Goal: Information Seeking & Learning: Find contact information

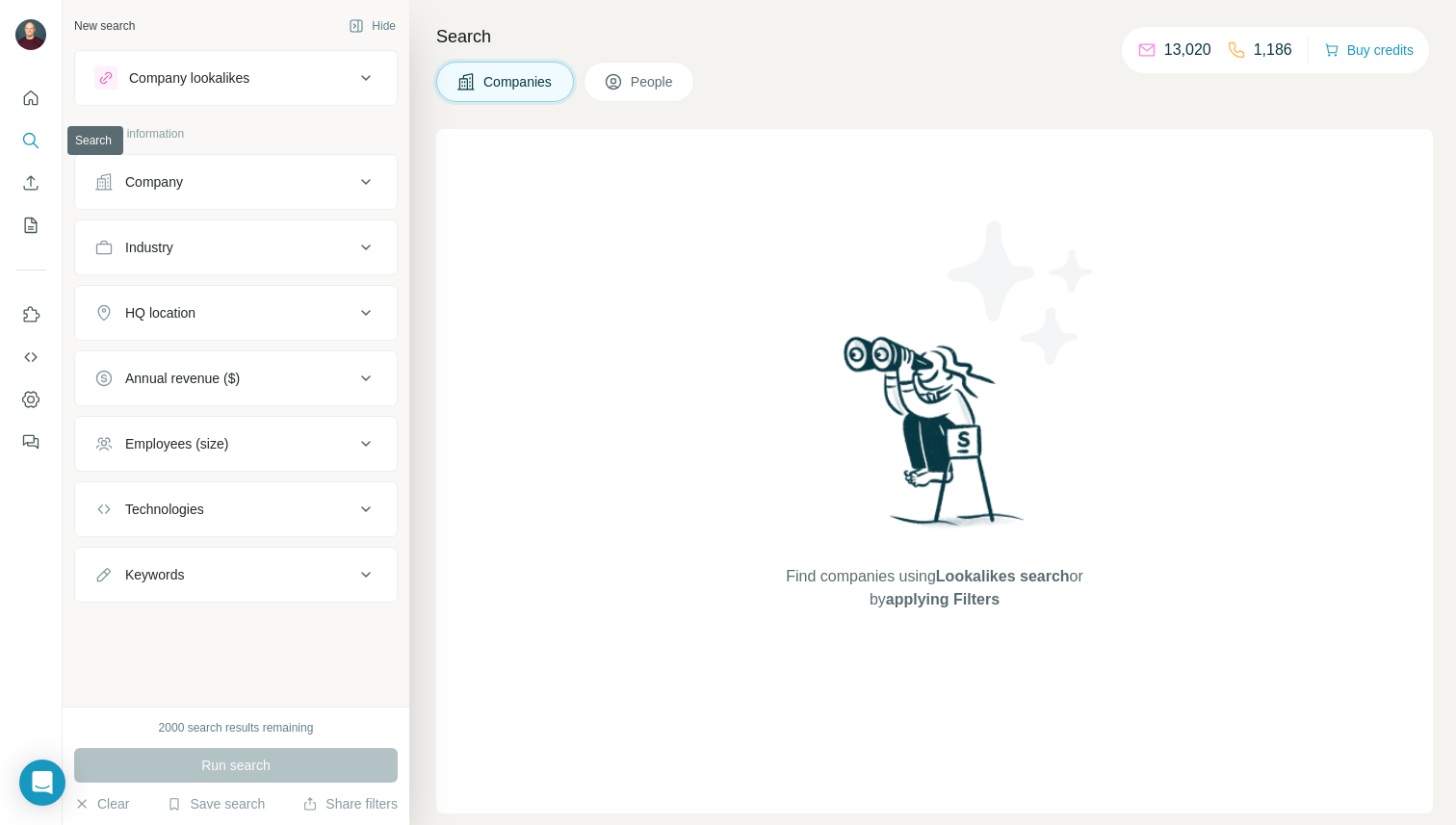
click at [30, 132] on icon "Search" at bounding box center [31, 141] width 20 height 20
click at [651, 70] on button "People" at bounding box center [639, 81] width 112 height 40
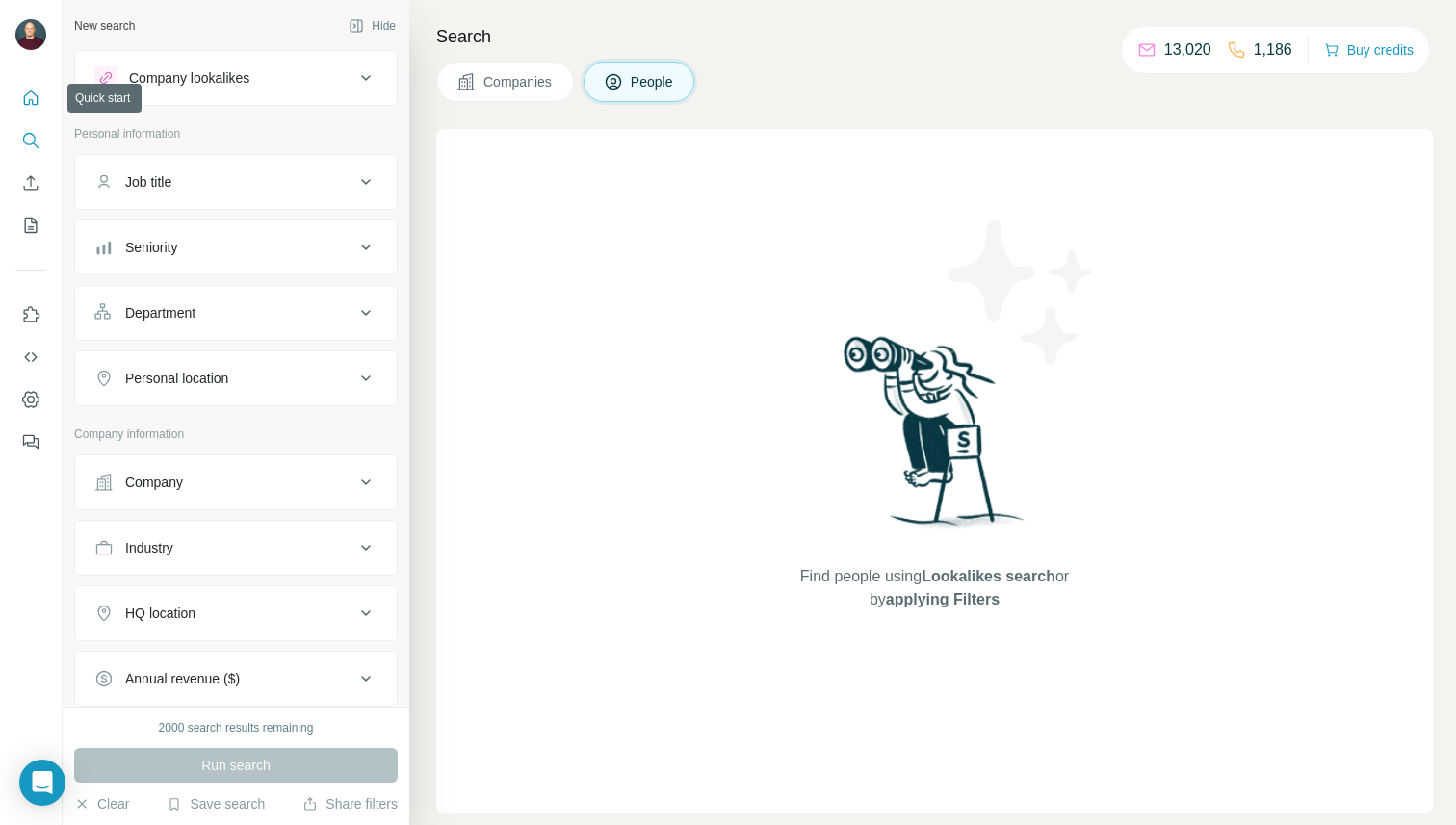
click at [29, 106] on icon "Quick start" at bounding box center [31, 99] width 20 height 20
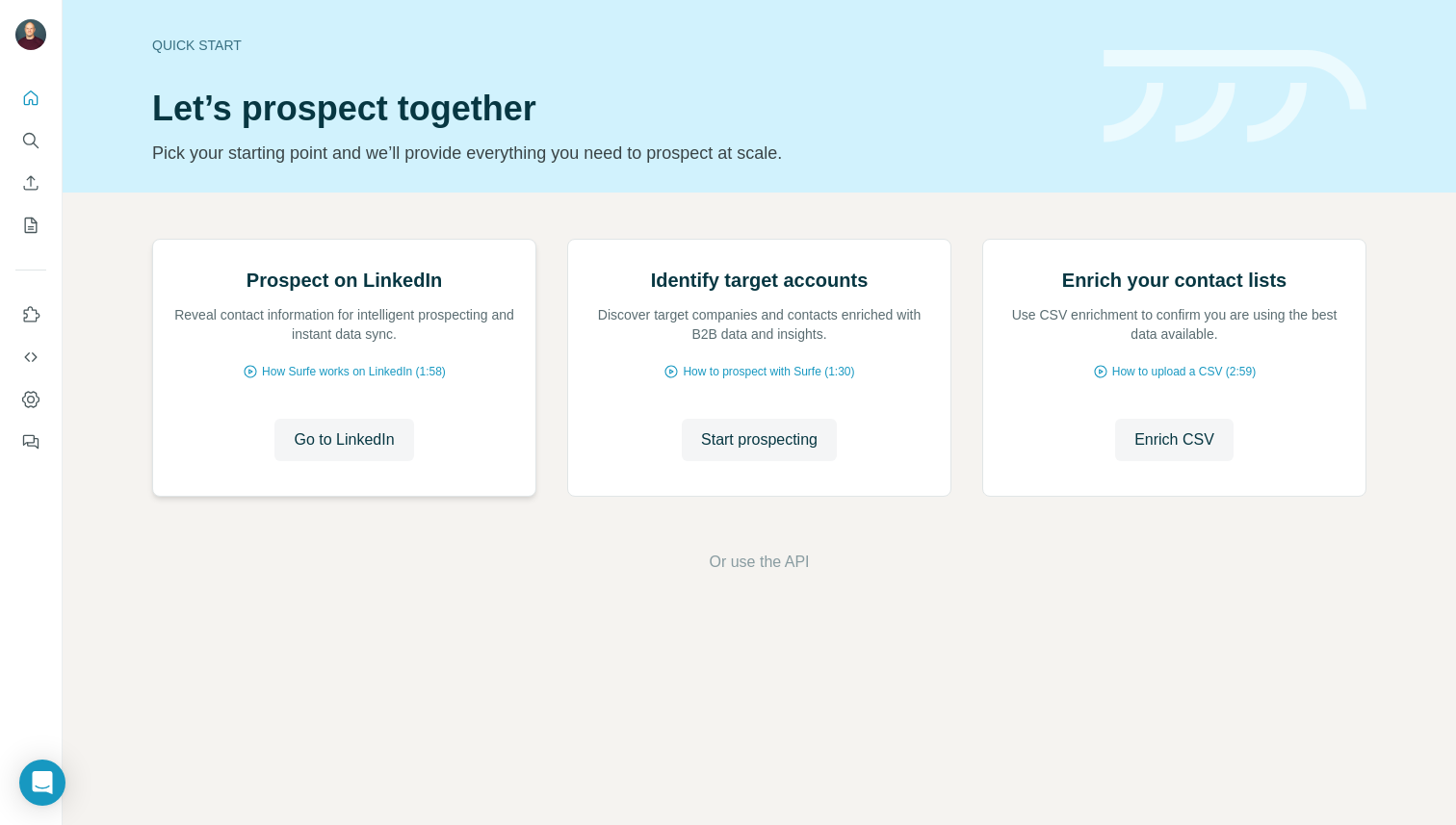
scroll to position [7, 0]
click at [43, 135] on button "Search" at bounding box center [31, 140] width 31 height 35
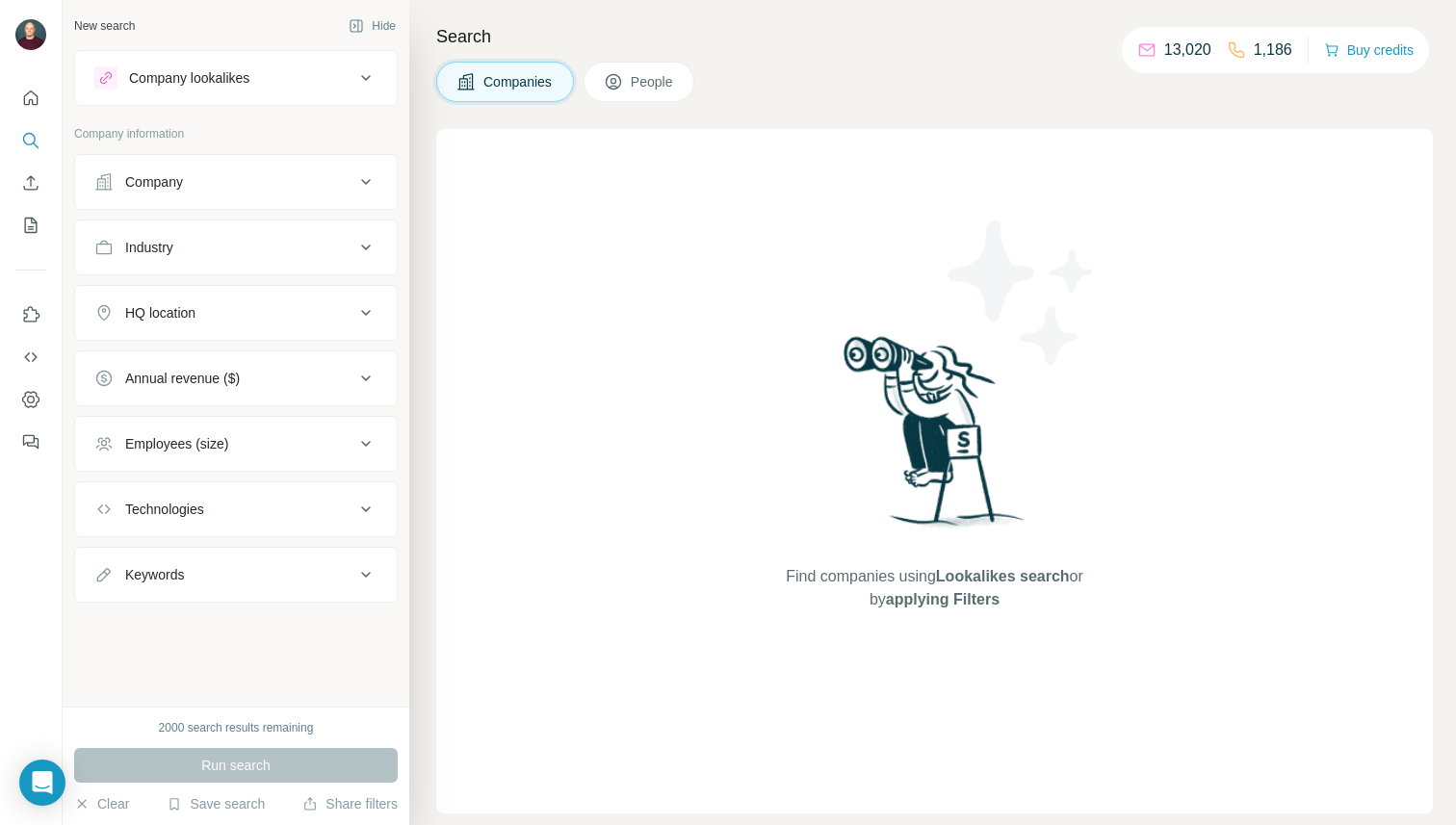
click at [160, 184] on div "Company" at bounding box center [154, 183] width 58 height 20
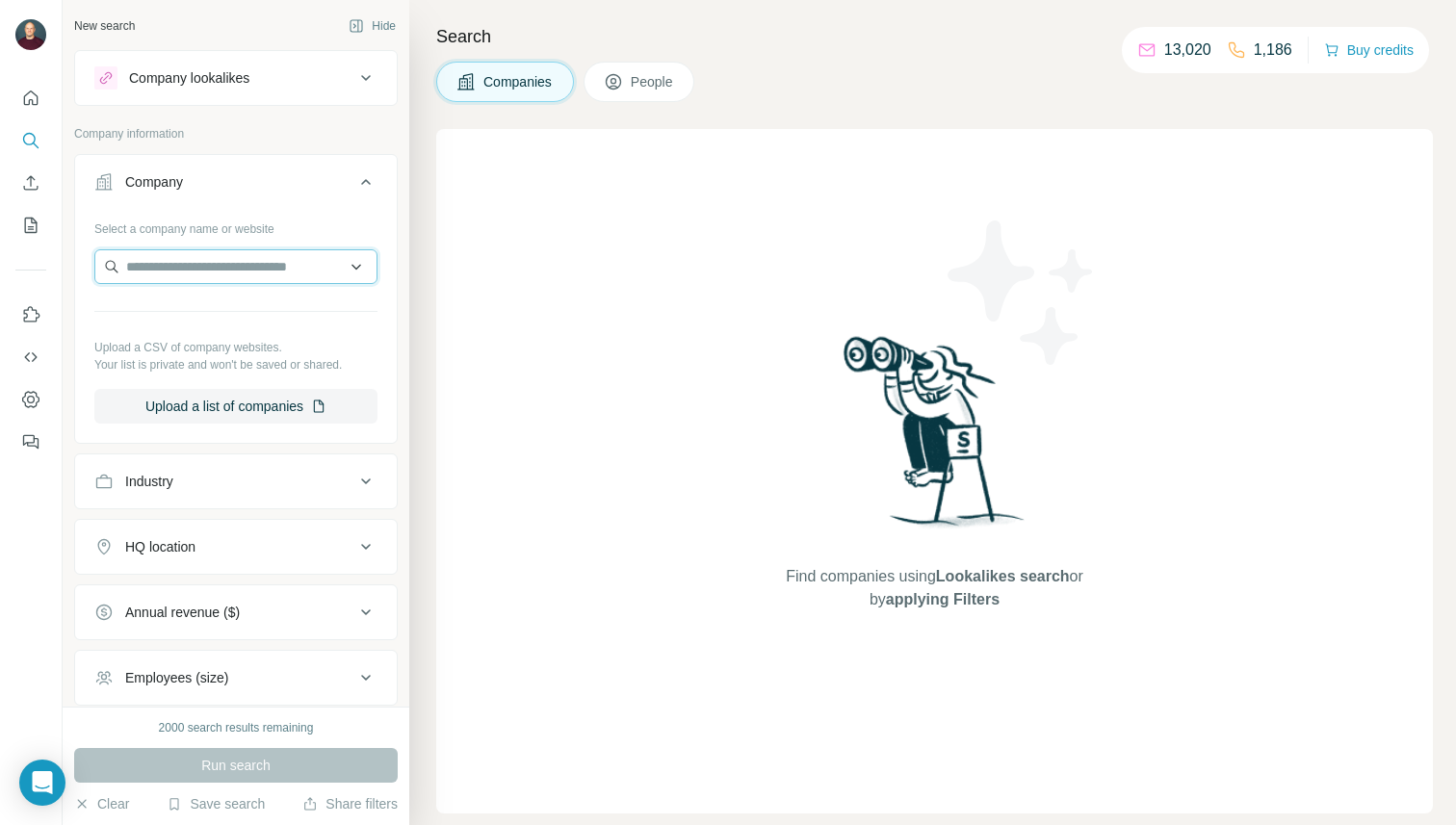
click at [185, 274] on input "text" at bounding box center [236, 266] width 283 height 35
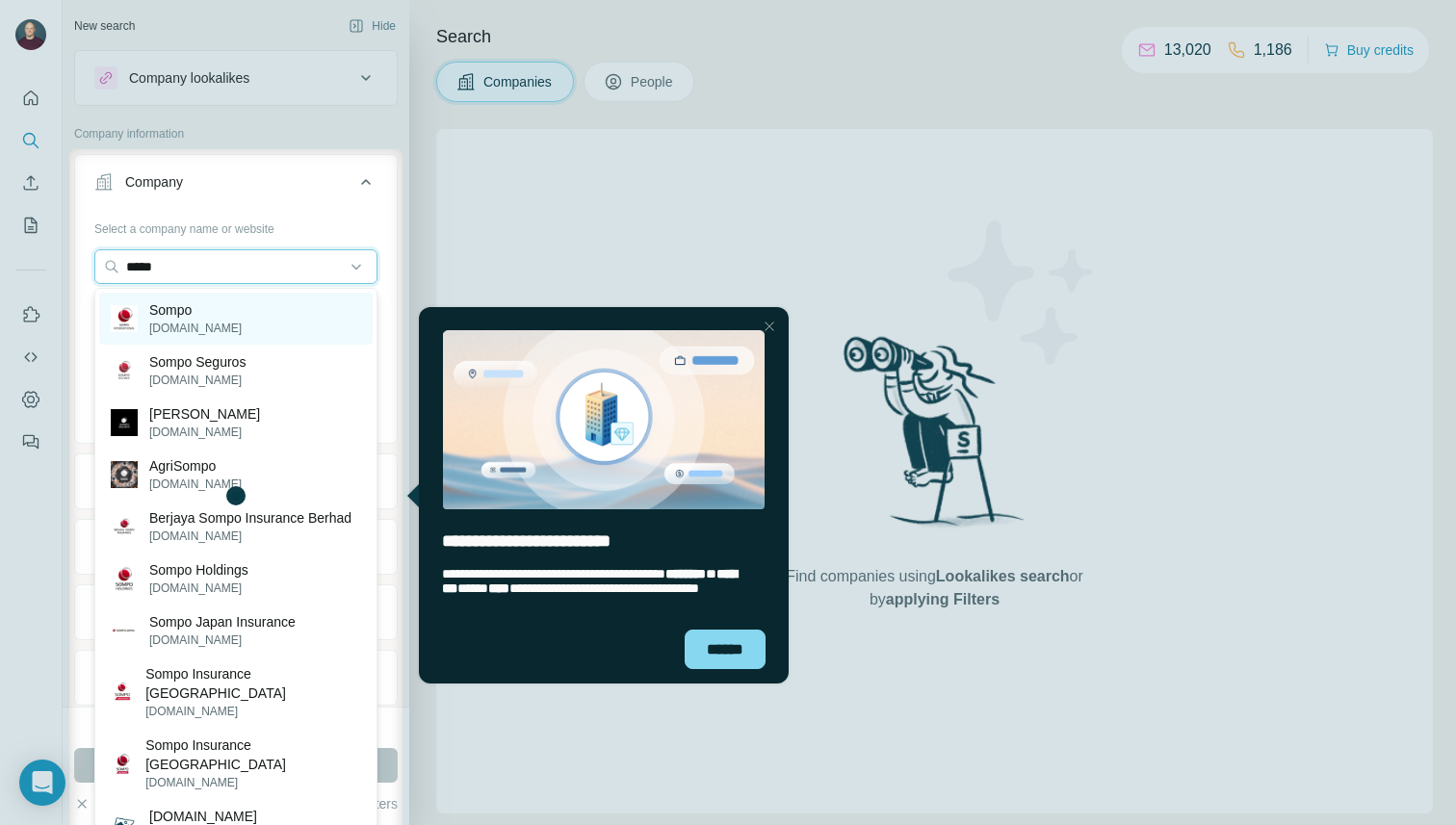
type input "*****"
click at [252, 323] on div "Sompo [DOMAIN_NAME]" at bounding box center [235, 319] width 273 height 52
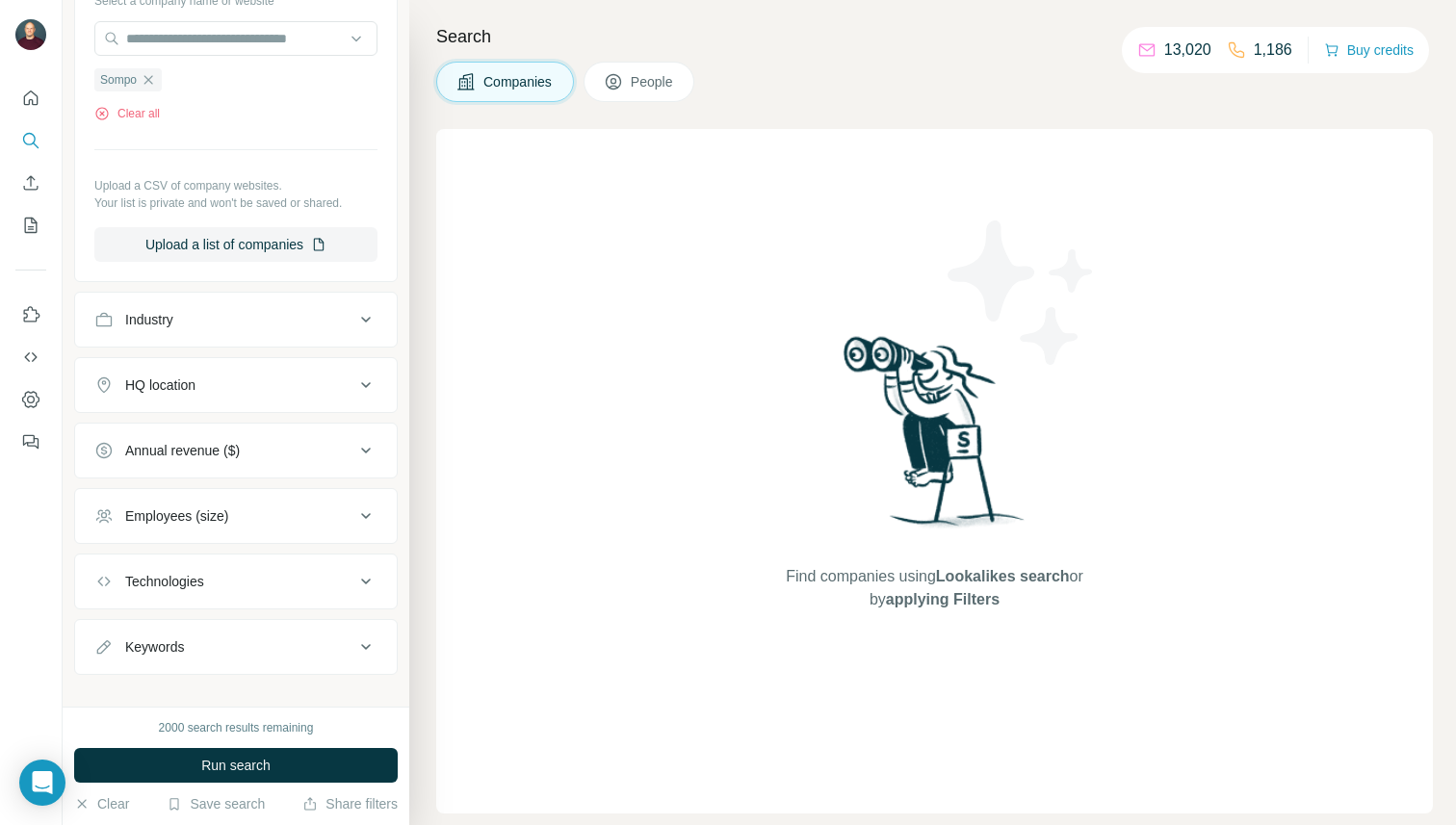
scroll to position [251, 0]
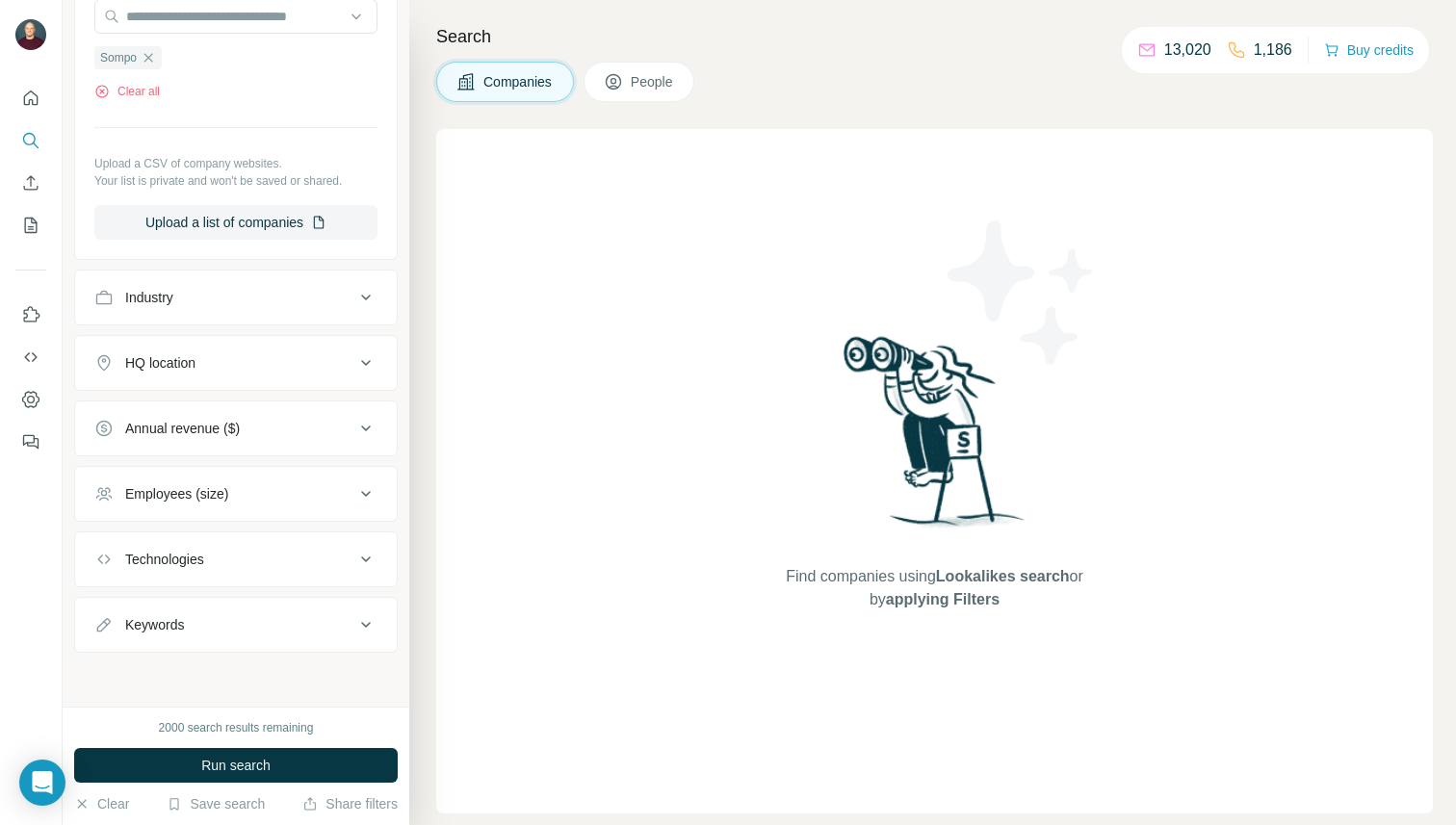
click at [647, 70] on button "People" at bounding box center [639, 81] width 112 height 40
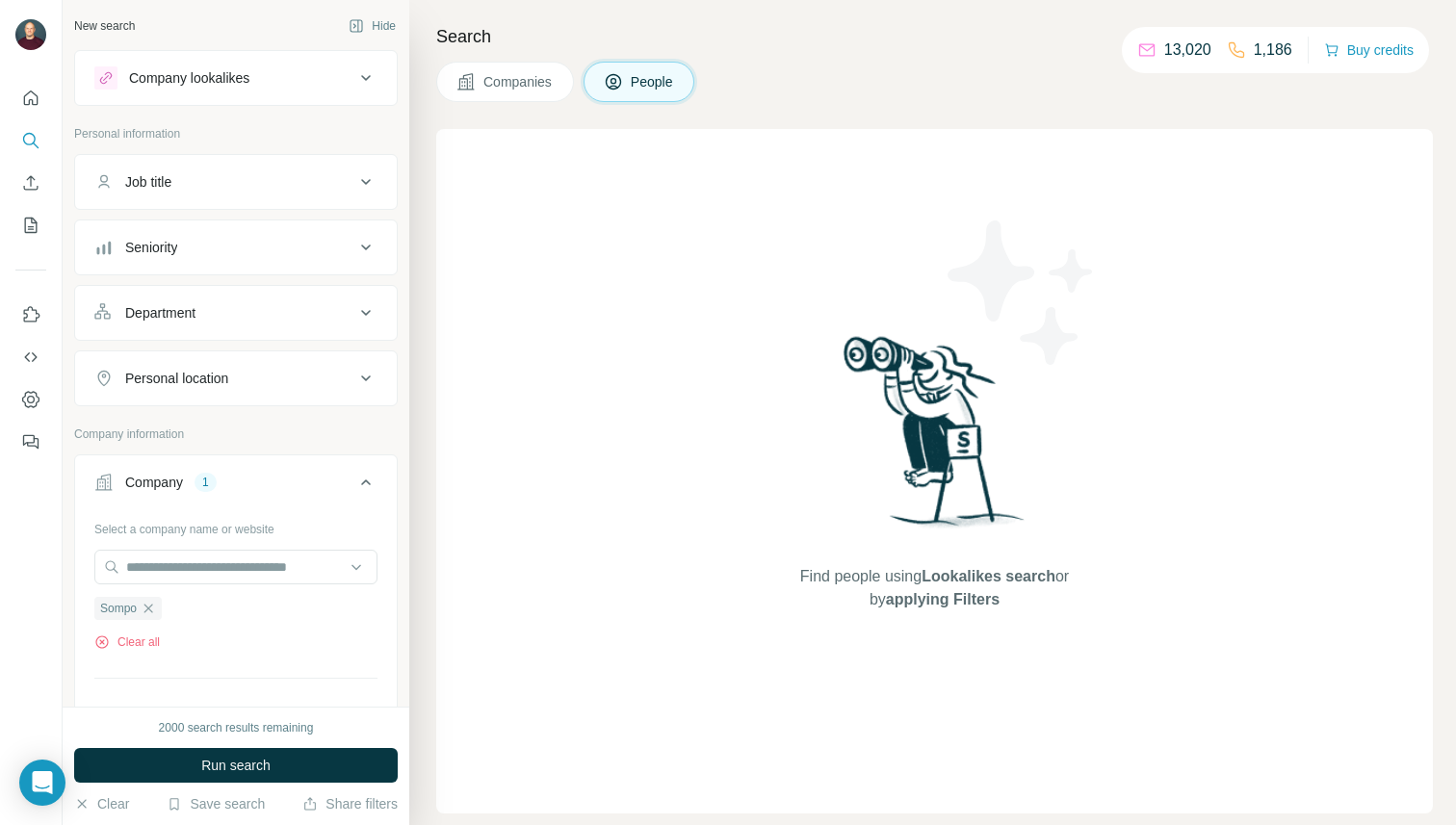
click at [243, 201] on button "Job title" at bounding box center [236, 182] width 322 height 46
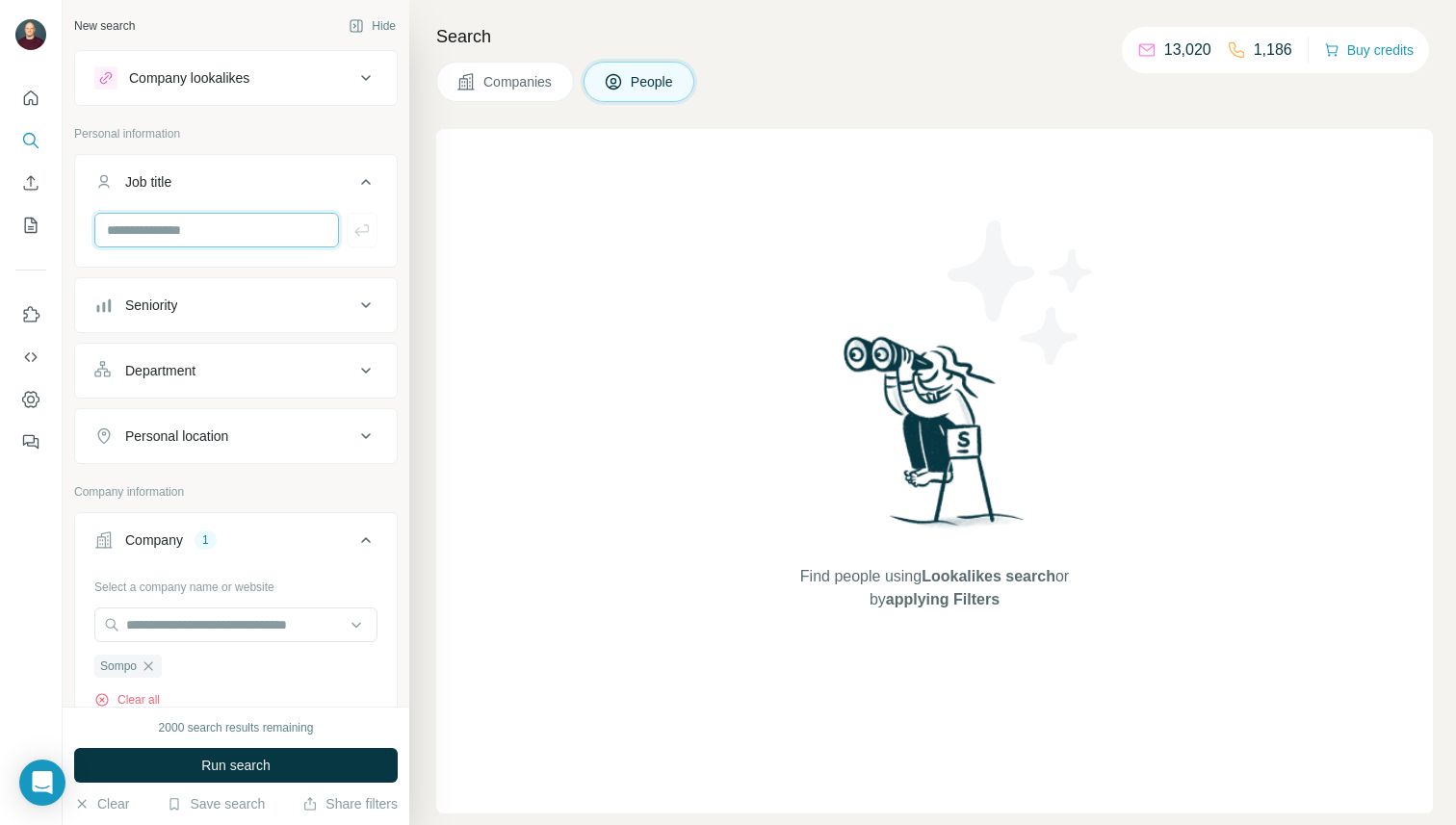
click at [228, 228] on input "text" at bounding box center [217, 230] width 245 height 35
paste input "**********"
drag, startPoint x: 221, startPoint y: 226, endPoint x: 63, endPoint y: 231, distance: 158.1
click at [63, 231] on div "**********" at bounding box center [235, 353] width 346 height 707
type input "**********"
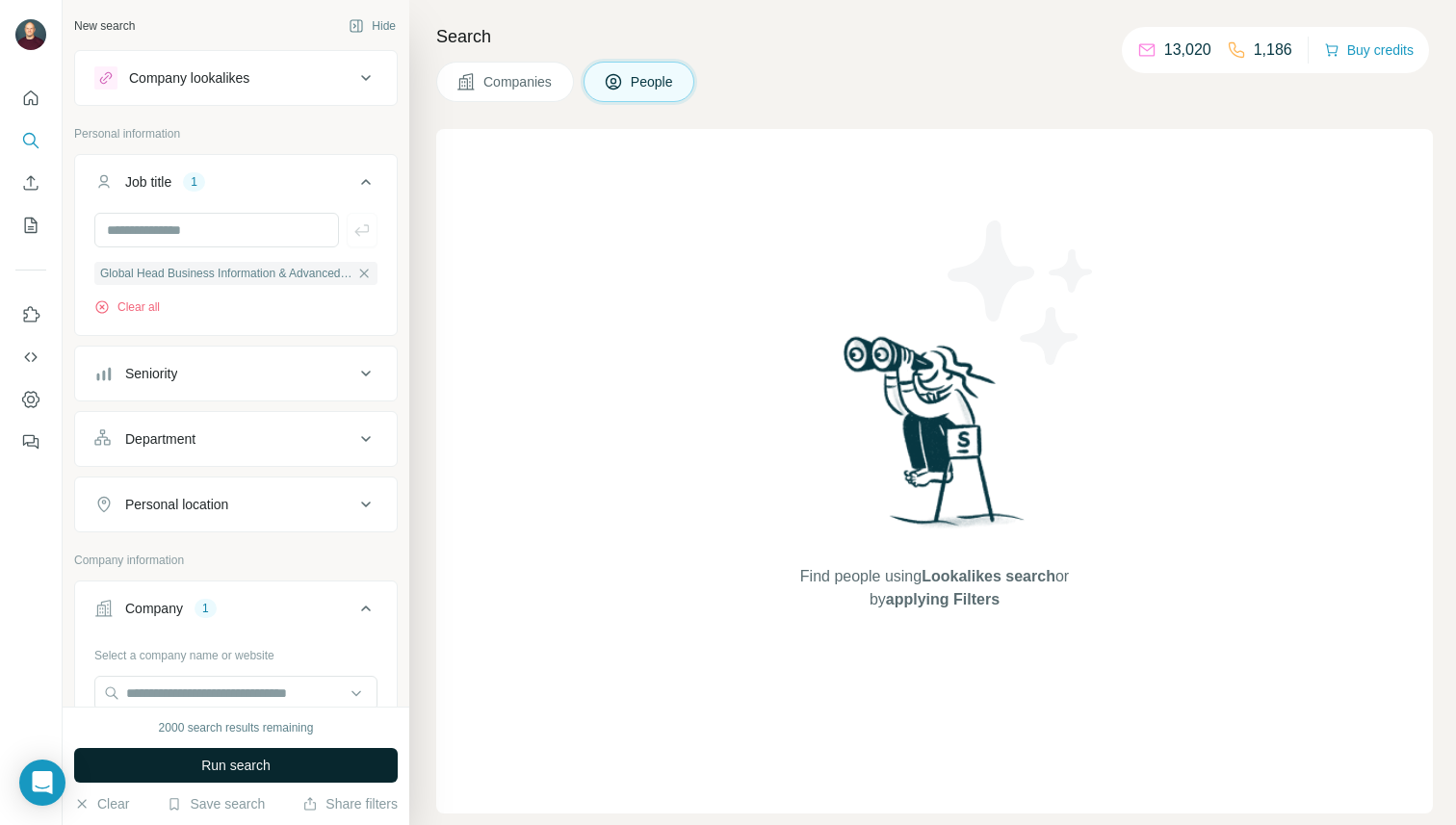
click at [270, 782] on button "Run search" at bounding box center [236, 765] width 324 height 35
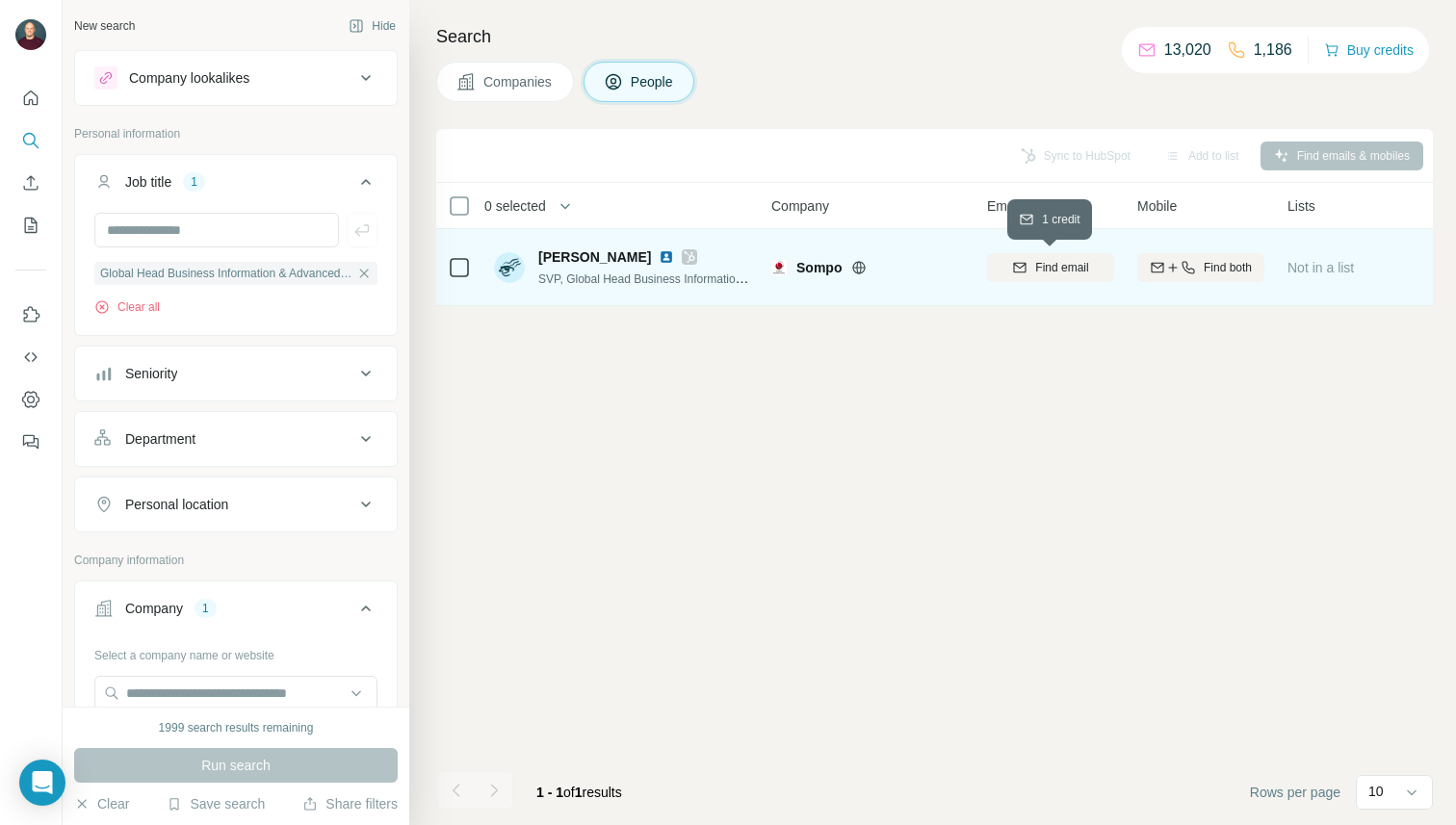
click at [1041, 261] on span "Find email" at bounding box center [1061, 267] width 53 height 18
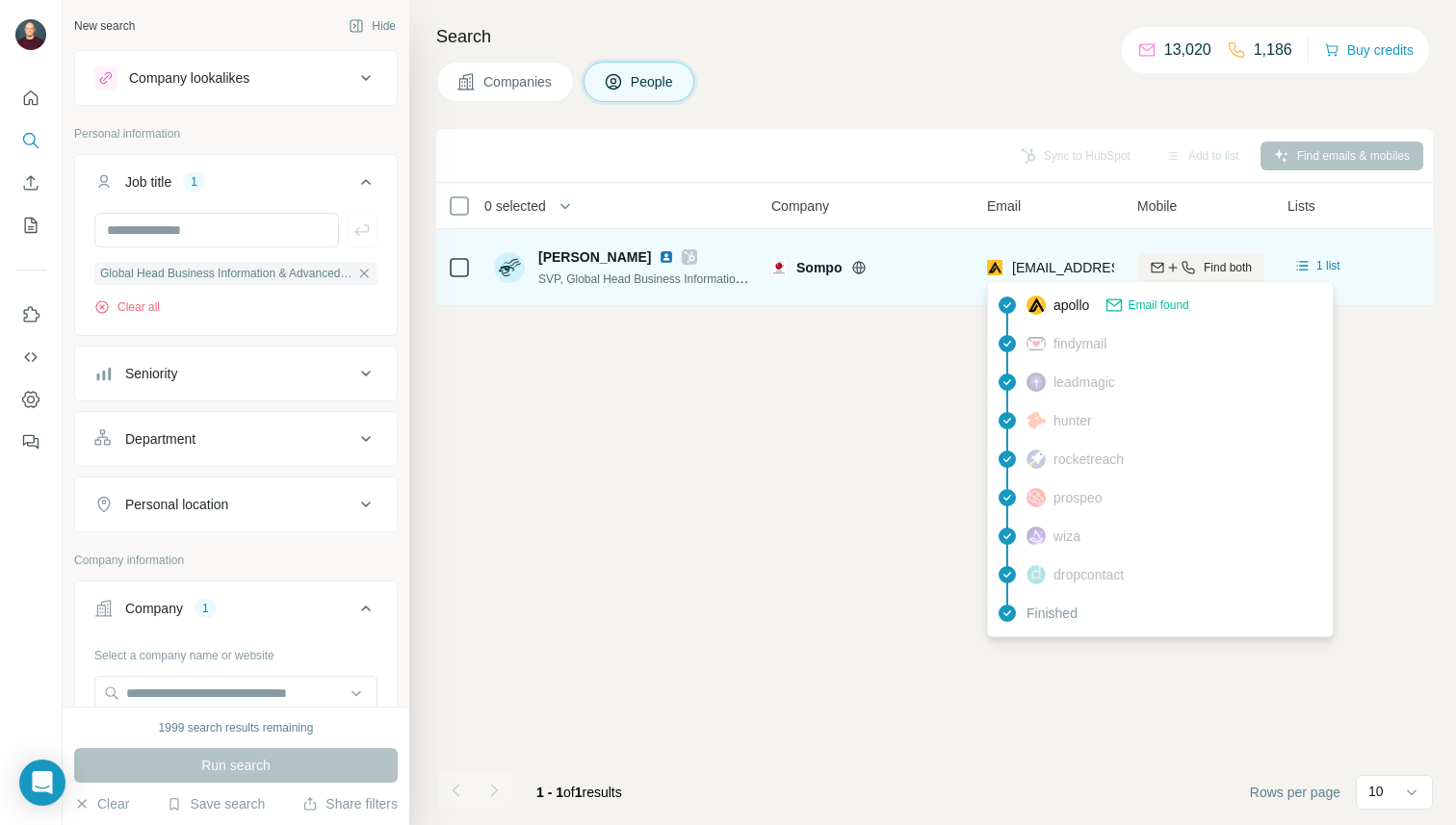
click at [1066, 268] on span "[EMAIL_ADDRESS][DOMAIN_NAME]" at bounding box center [1125, 267] width 228 height 16
click at [1067, 266] on span "[EMAIL_ADDRESS][DOMAIN_NAME]" at bounding box center [1125, 267] width 228 height 16
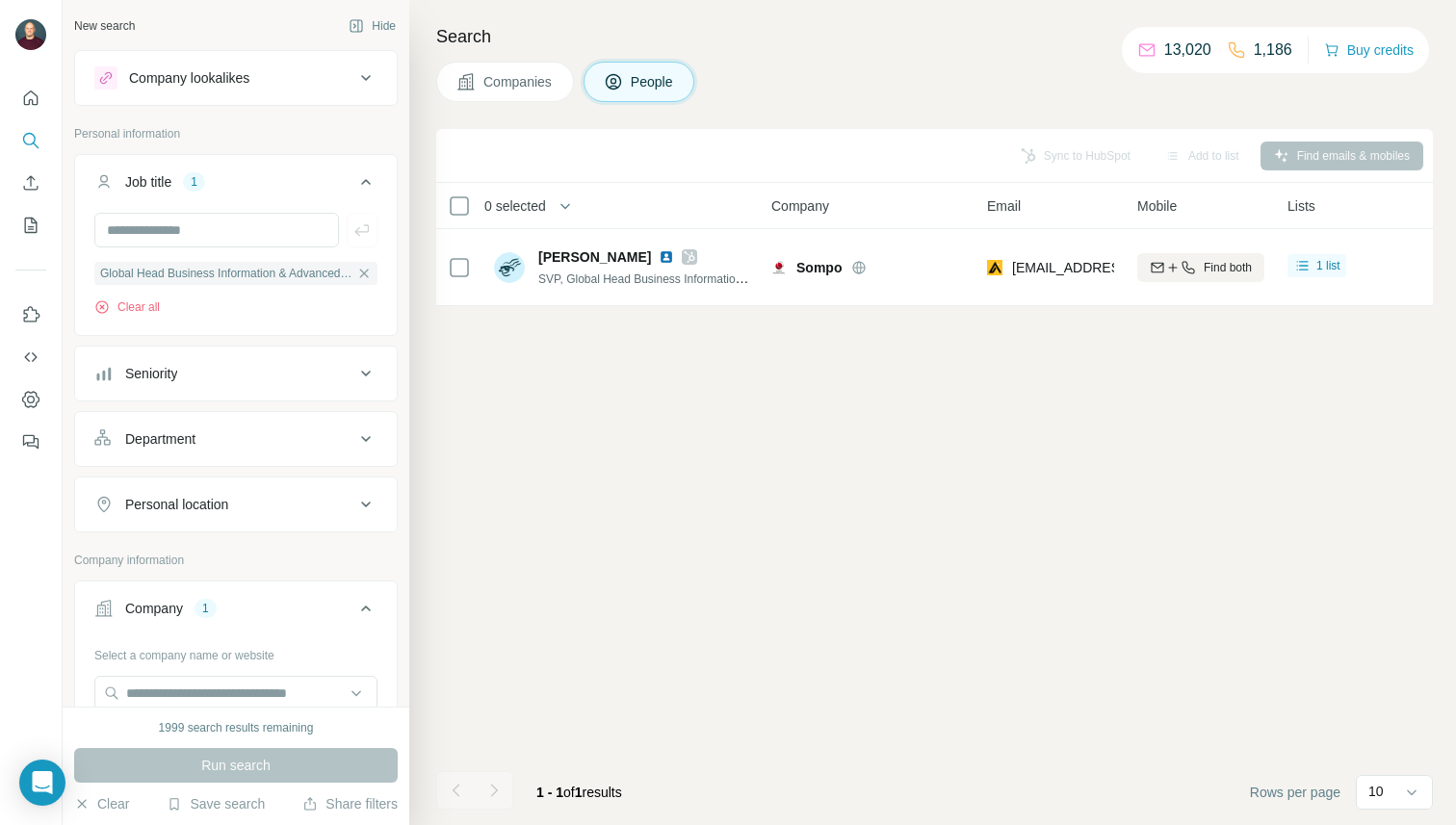
click at [922, 469] on div "Sync to HubSpot Add to list Find emails & mobiles 0 selected People Company Ema…" at bounding box center [934, 477] width 996 height 696
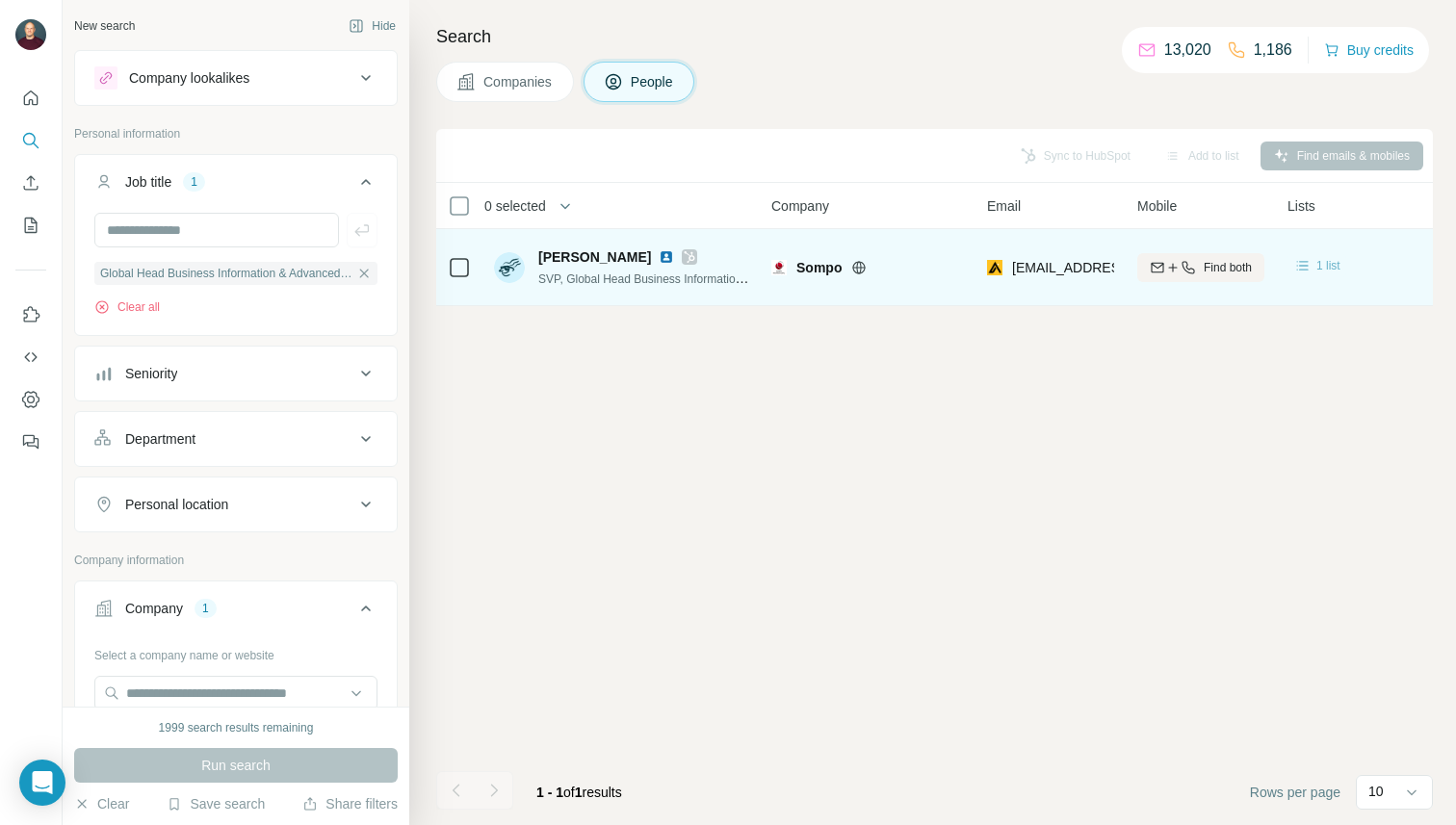
click at [1320, 264] on span "1 list" at bounding box center [1328, 265] width 24 height 18
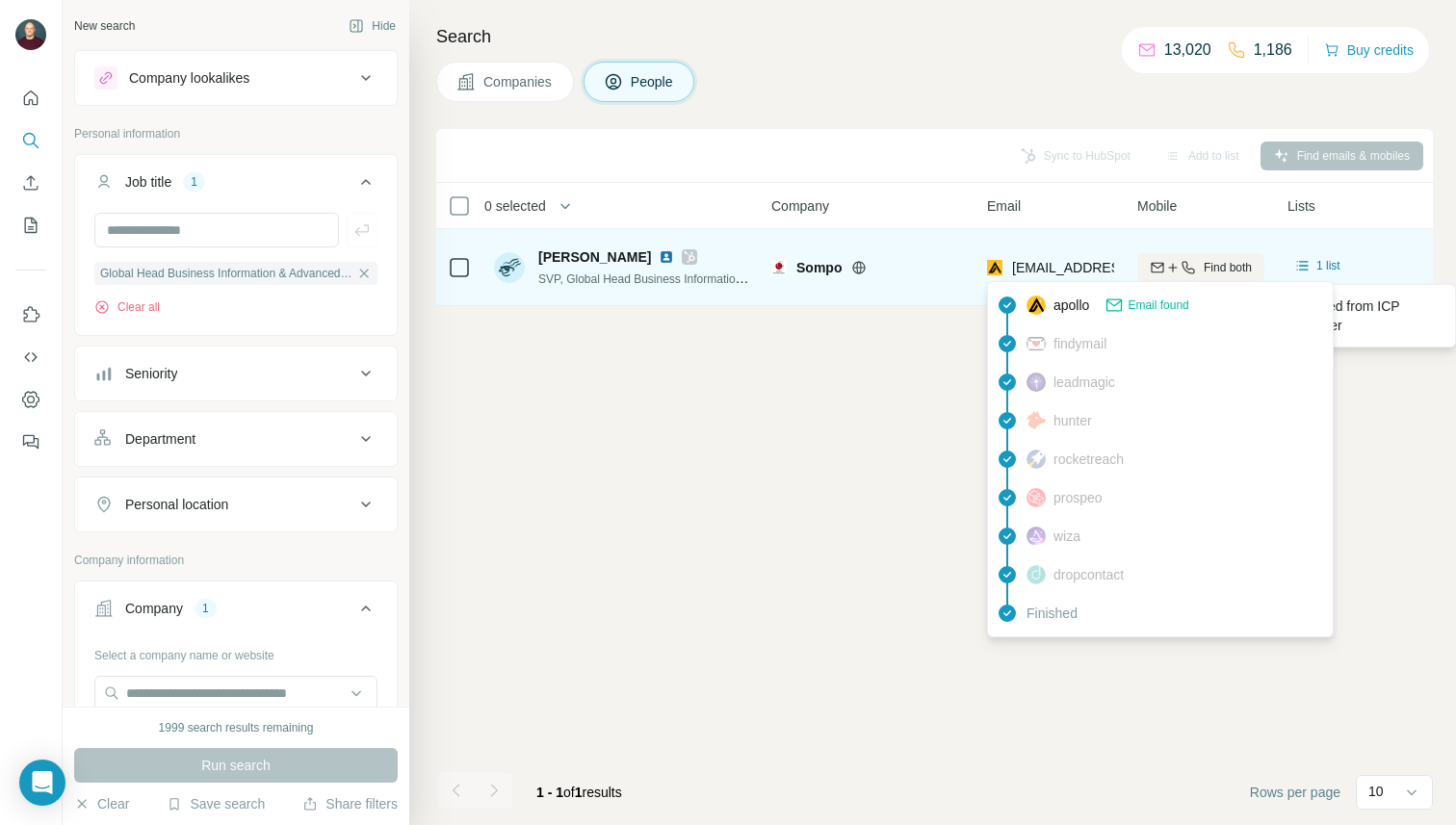
click at [1003, 267] on div "[EMAIL_ADDRESS][DOMAIN_NAME]" at bounding box center [1106, 267] width 238 height 20
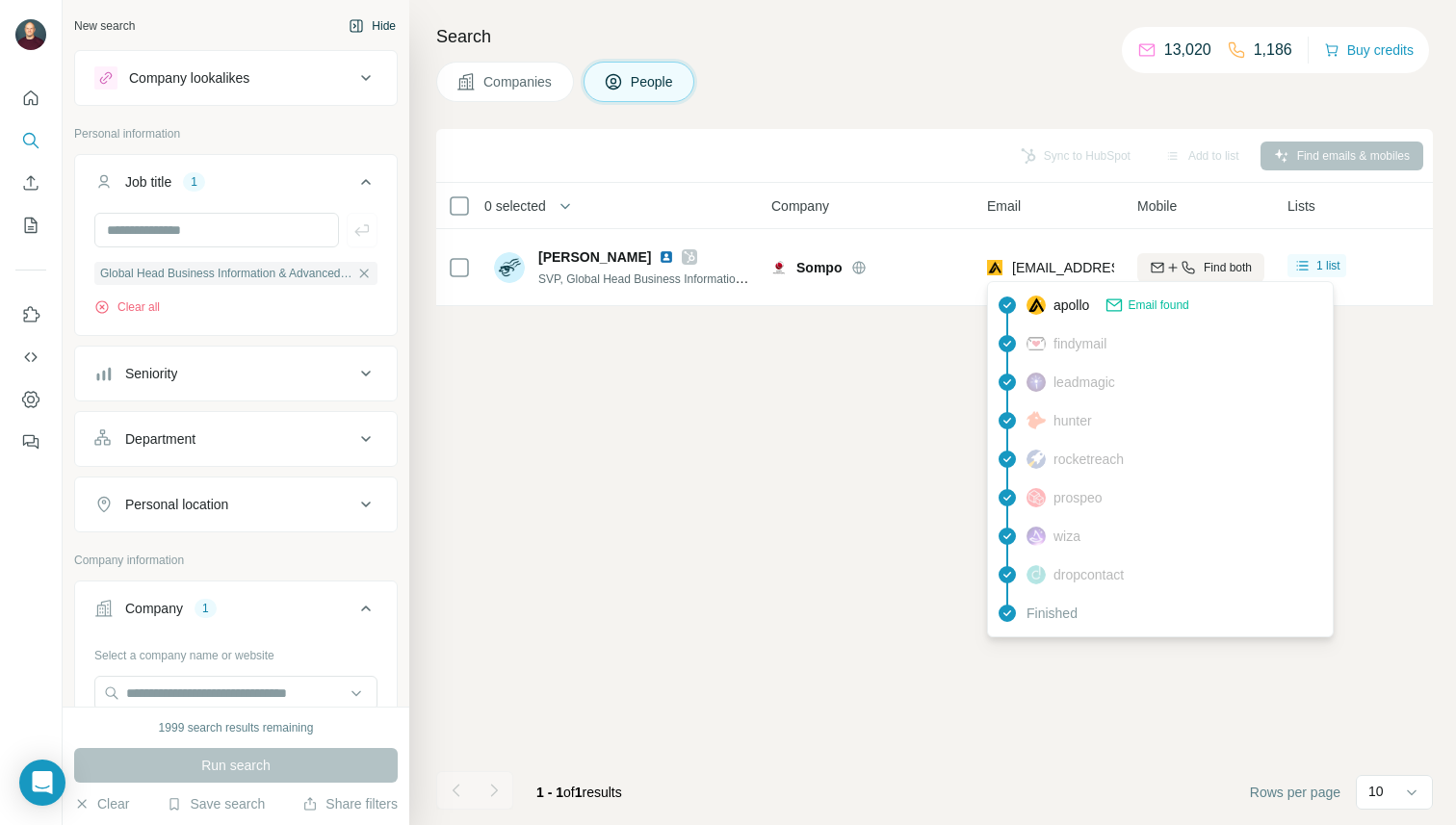
click at [377, 21] on button "Hide" at bounding box center [371, 26] width 74 height 29
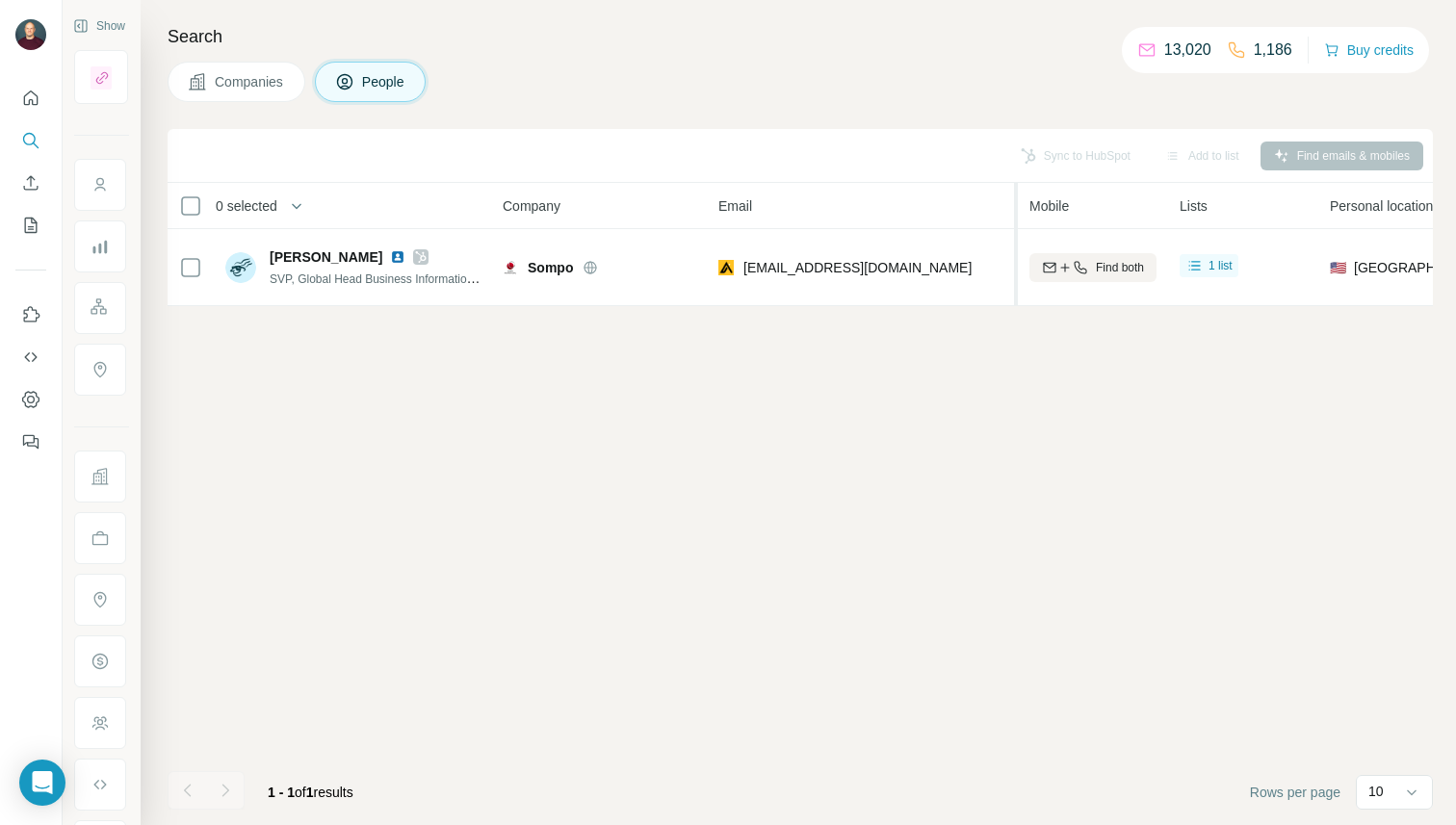
drag, startPoint x: 851, startPoint y: 204, endPoint x: 1020, endPoint y: 210, distance: 169.1
click at [0, 0] on tr "0 selected People Company Email Mobile Lists Personal location Seniority Depart…" at bounding box center [0, 0] width 0 height 0
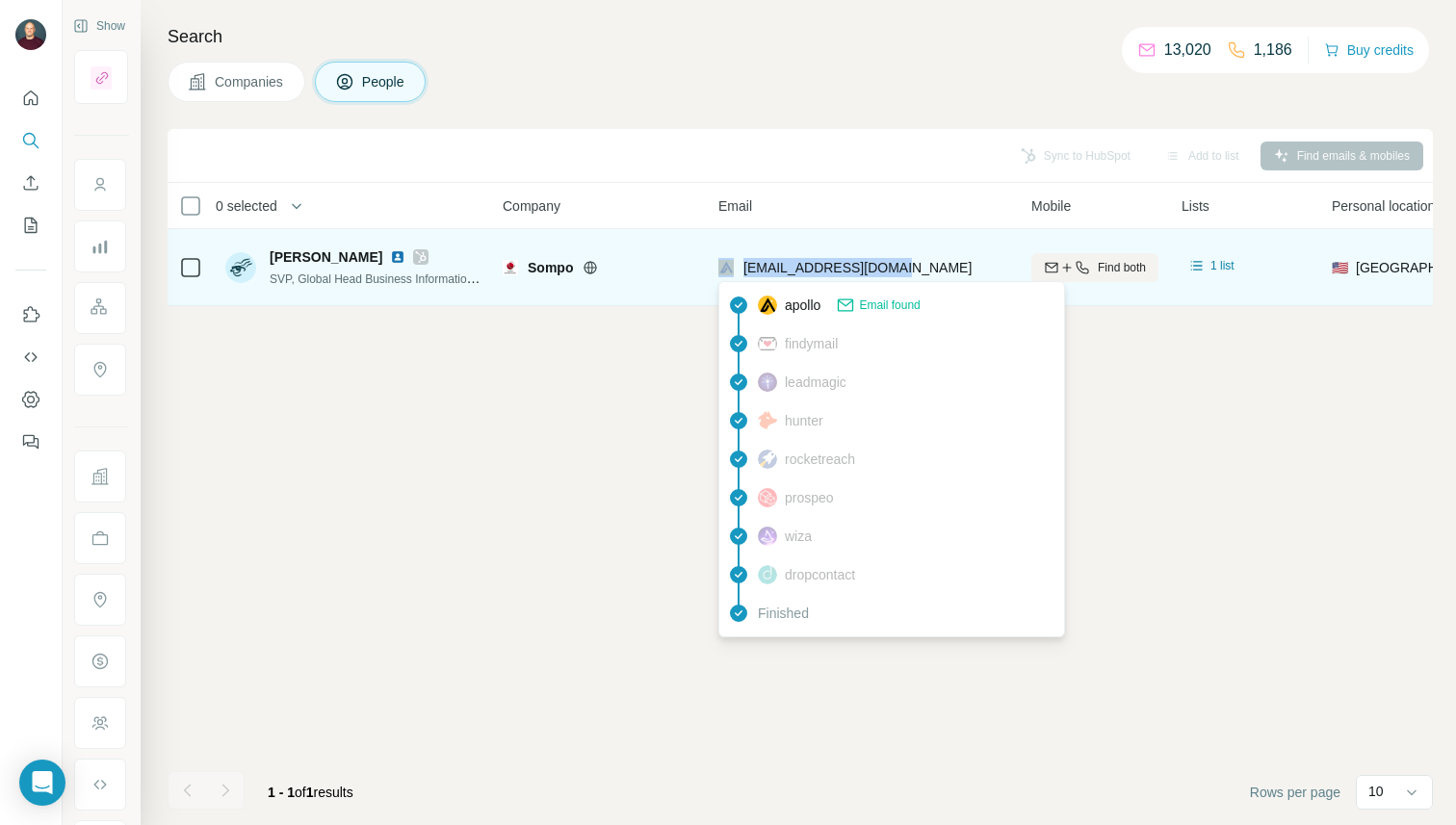
copy div "[EMAIL_ADDRESS][DOMAIN_NAME]"
drag, startPoint x: 923, startPoint y: 264, endPoint x: 737, endPoint y: 266, distance: 186.0
click at [737, 266] on div "[EMAIL_ADDRESS][DOMAIN_NAME]" at bounding box center [864, 267] width 290 height 53
